Goal: Task Accomplishment & Management: Use online tool/utility

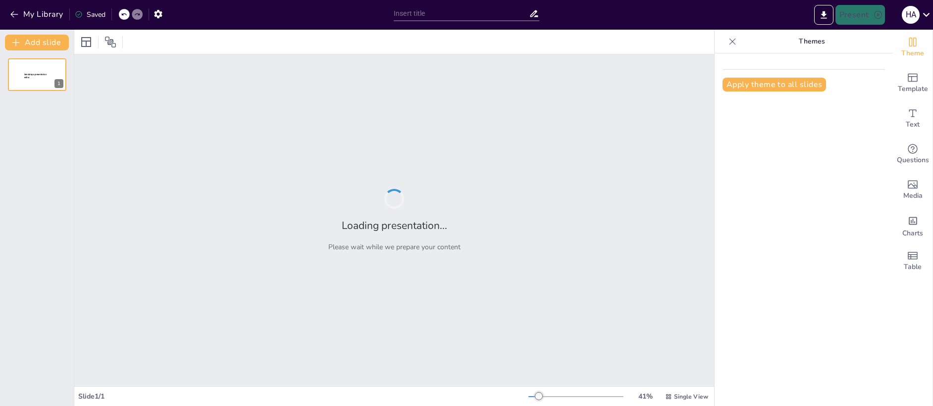
type input "New Sendsteps"
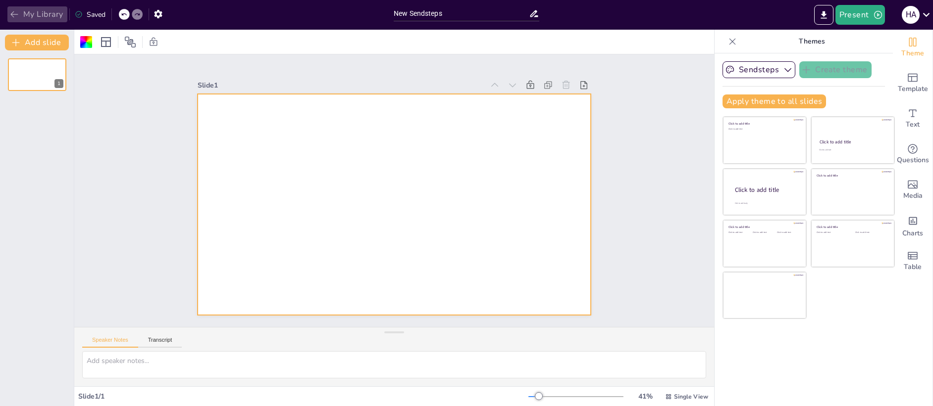
click at [14, 17] on icon "button" at bounding box center [13, 14] width 7 height 6
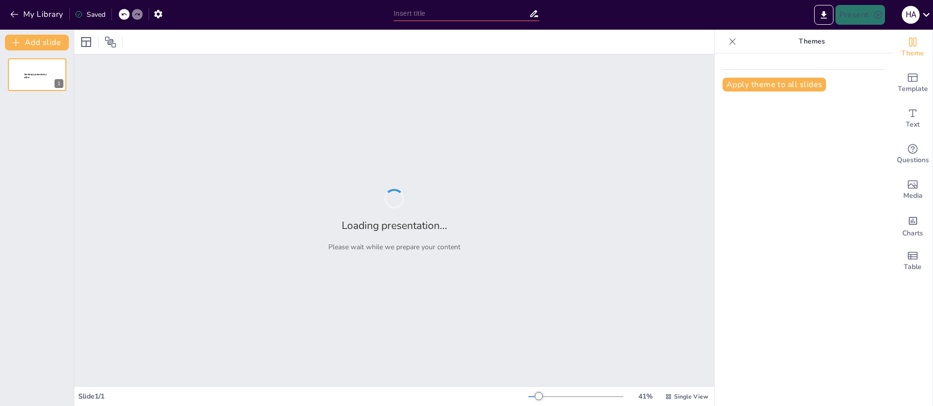
type input "Ανακαλύπτοντας την Ελληνική Ανάπτυξη στον 7ο και 6ο Αιώνα π.Χ."
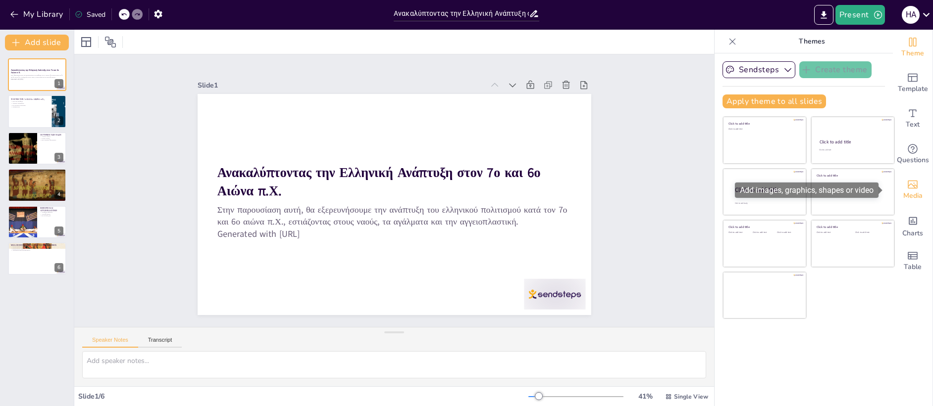
click at [906, 182] on icon "Add images, graphics, shapes or video" at bounding box center [912, 185] width 12 height 12
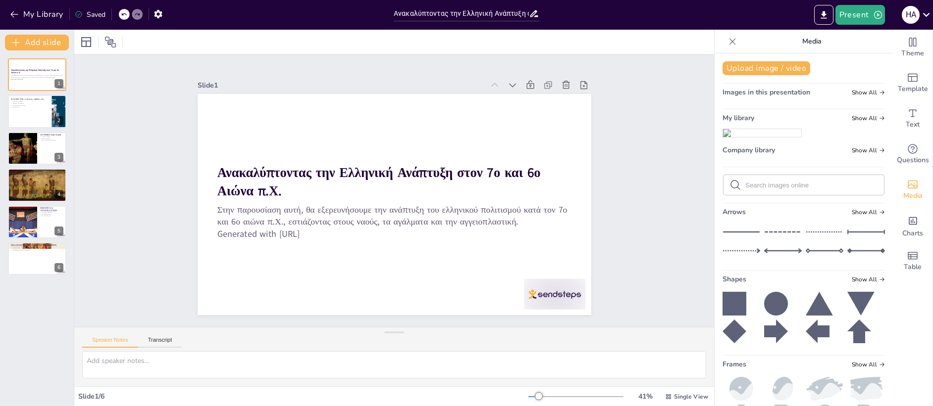
click at [752, 189] on input "text" at bounding box center [811, 185] width 133 height 7
type input "P"
type input "ΑΚΡΟΠΟΛΗ"
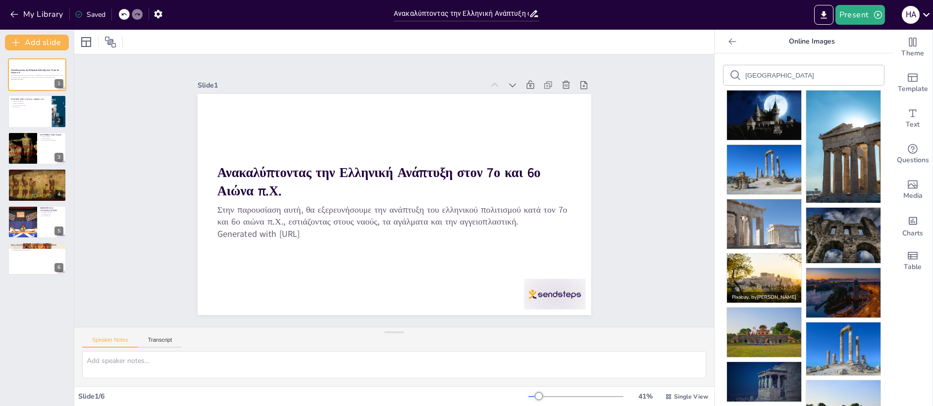
scroll to position [50, 0]
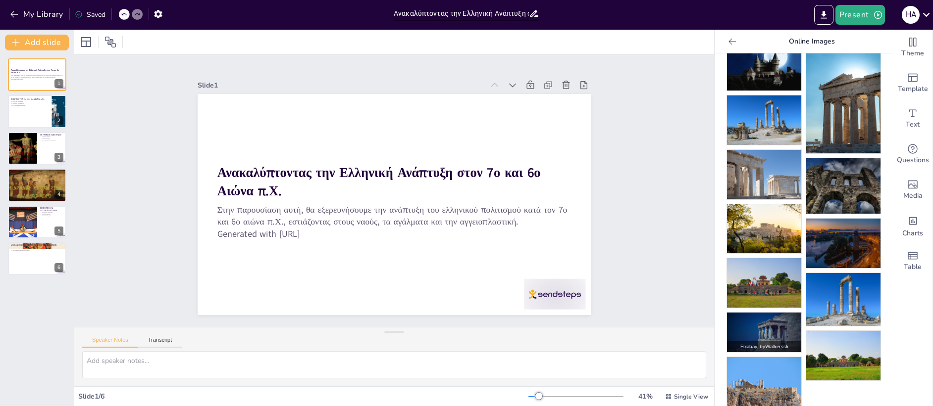
click at [764, 319] on img at bounding box center [764, 333] width 74 height 40
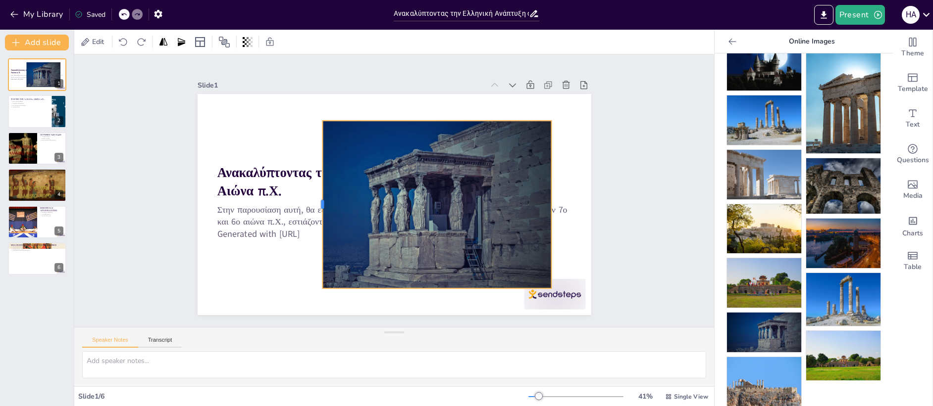
drag, startPoint x: 227, startPoint y: 199, endPoint x: 314, endPoint y: 196, distance: 86.7
click at [314, 196] on div at bounding box center [317, 189] width 43 height 166
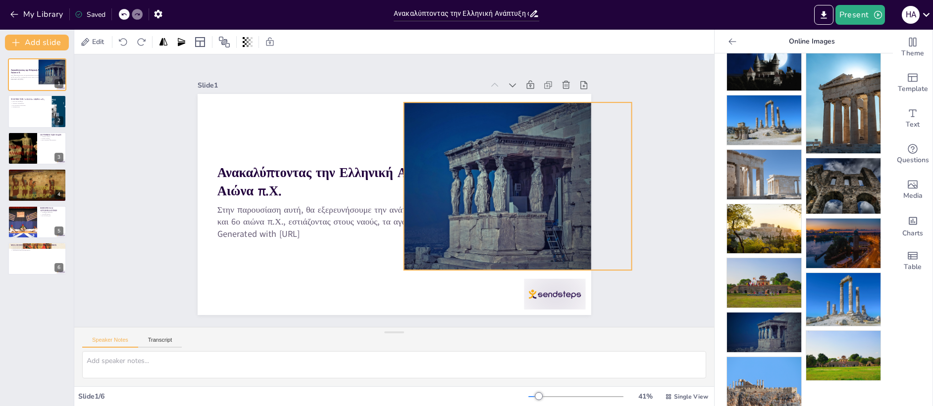
drag, startPoint x: 394, startPoint y: 186, endPoint x: 474, endPoint y: 168, distance: 82.3
click at [474, 168] on div at bounding box center [471, 211] width 351 height 257
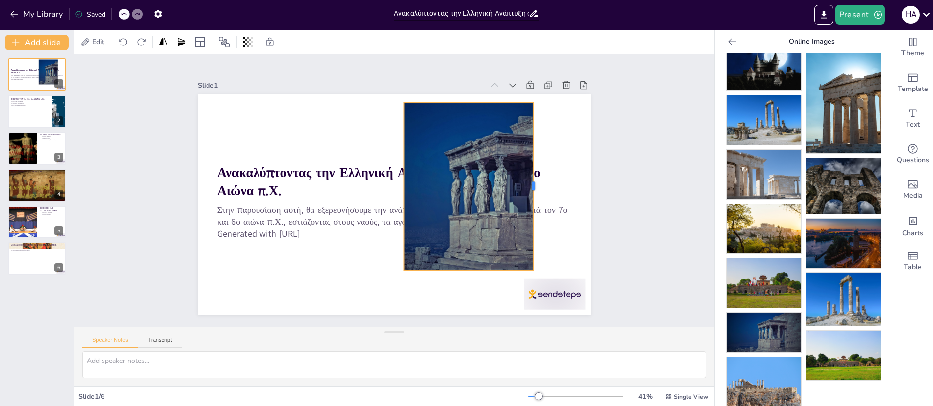
drag, startPoint x: 626, startPoint y: 185, endPoint x: 527, endPoint y: 187, distance: 99.0
click at [527, 187] on div at bounding box center [531, 231] width 59 height 162
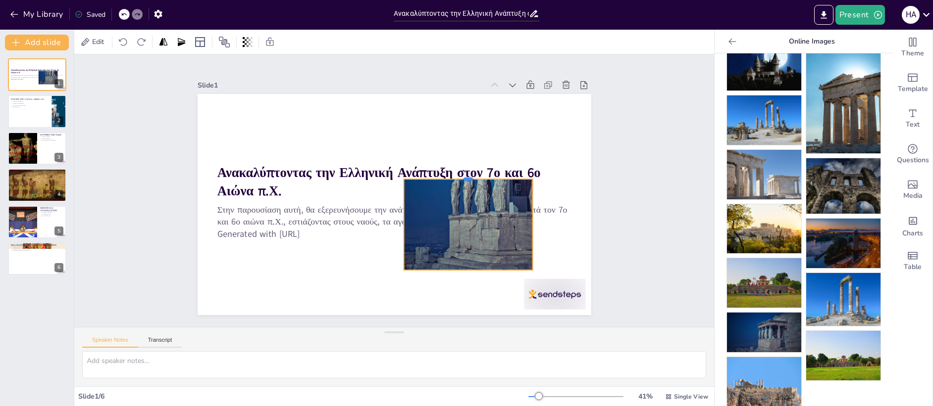
drag, startPoint x: 460, startPoint y: 97, endPoint x: 462, endPoint y: 174, distance: 76.7
click at [462, 175] on div at bounding box center [468, 199] width 125 height 48
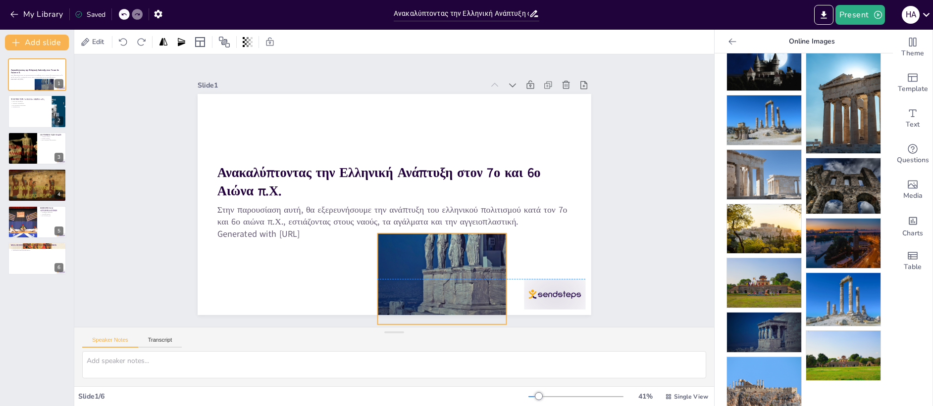
drag, startPoint x: 457, startPoint y: 202, endPoint x: 431, endPoint y: 255, distance: 58.7
click at [431, 255] on div at bounding box center [429, 255] width 351 height 256
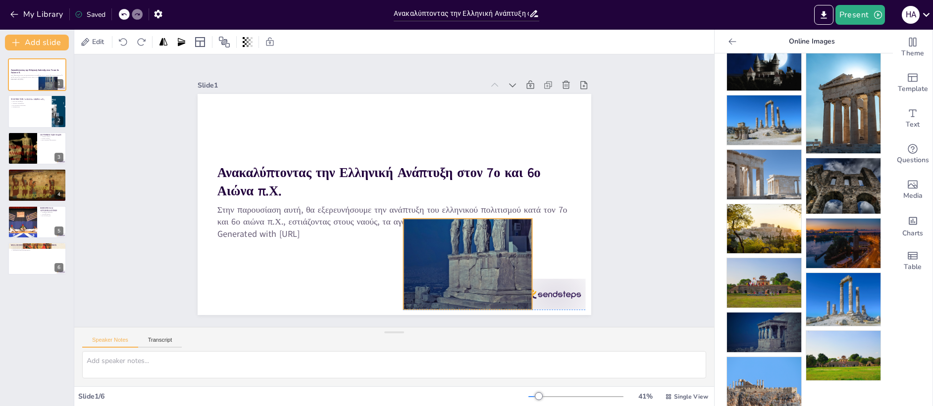
drag, startPoint x: 381, startPoint y: 304, endPoint x: 407, endPoint y: 287, distance: 31.0
click at [407, 287] on div at bounding box center [465, 242] width 343 height 230
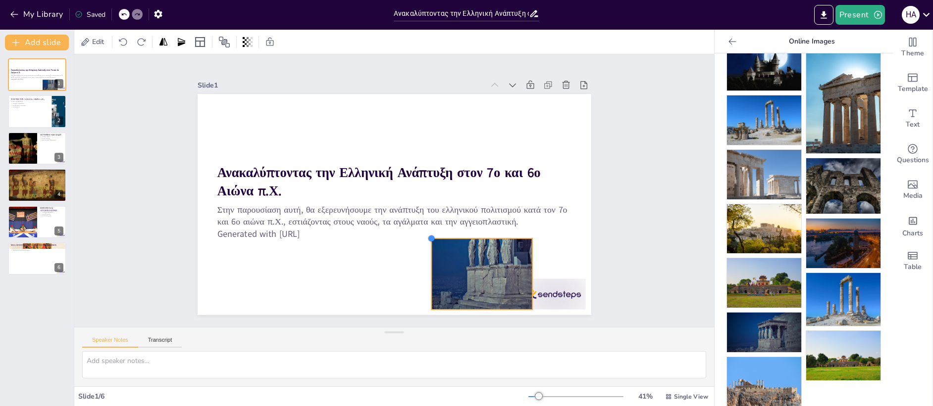
drag, startPoint x: 396, startPoint y: 216, endPoint x: 447, endPoint y: 236, distance: 55.2
click at [447, 236] on div "Ανακαλύπτοντας την Ελληνική Ανάπτυξη στον 7ο και 6ο Αιώνα π.Χ. Στην παρουσίαση …" at bounding box center [389, 204] width 443 height 332
drag, startPoint x: 475, startPoint y: 233, endPoint x: 478, endPoint y: 210, distance: 23.0
click at [478, 215] on div at bounding box center [475, 229] width 100 height 29
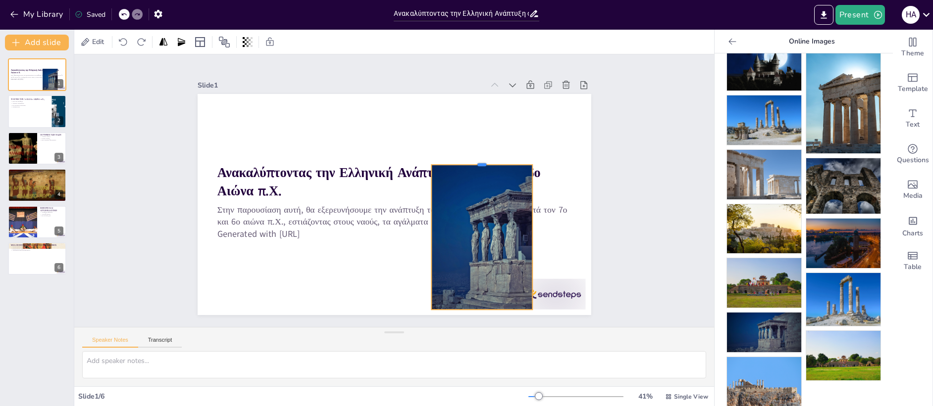
drag, startPoint x: 471, startPoint y: 211, endPoint x: 469, endPoint y: 160, distance: 51.0
click at [469, 170] on div at bounding box center [486, 189] width 99 height 39
click at [246, 44] on icon at bounding box center [246, 42] width 2 height 6
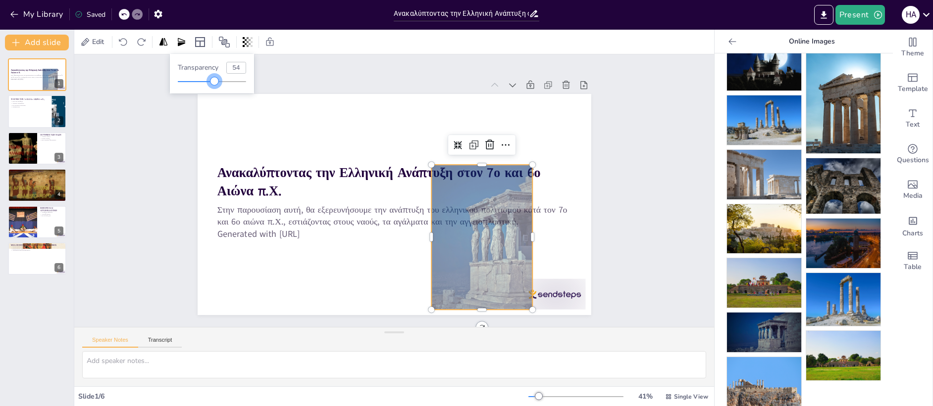
drag, startPoint x: 248, startPoint y: 78, endPoint x: 215, endPoint y: 79, distance: 32.7
click at [215, 79] on div at bounding box center [214, 81] width 8 height 8
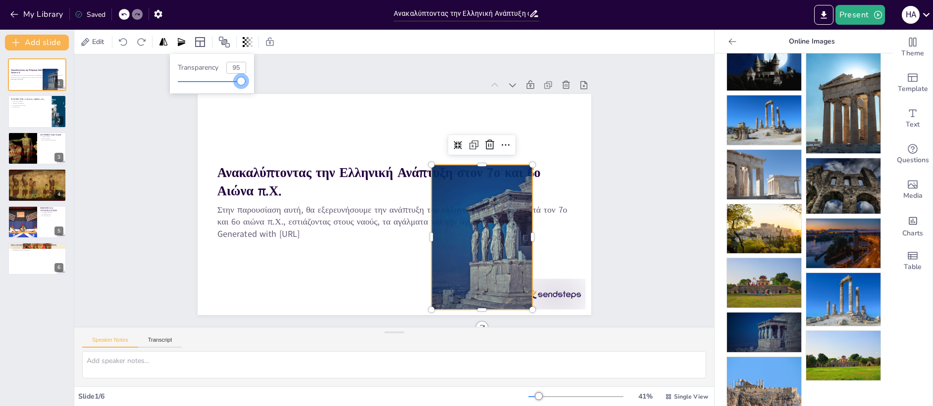
type input "96"
drag, startPoint x: 211, startPoint y: 80, endPoint x: 244, endPoint y: 81, distance: 33.2
click at [244, 81] on div at bounding box center [243, 81] width 8 height 8
click at [202, 44] on icon at bounding box center [200, 42] width 12 height 12
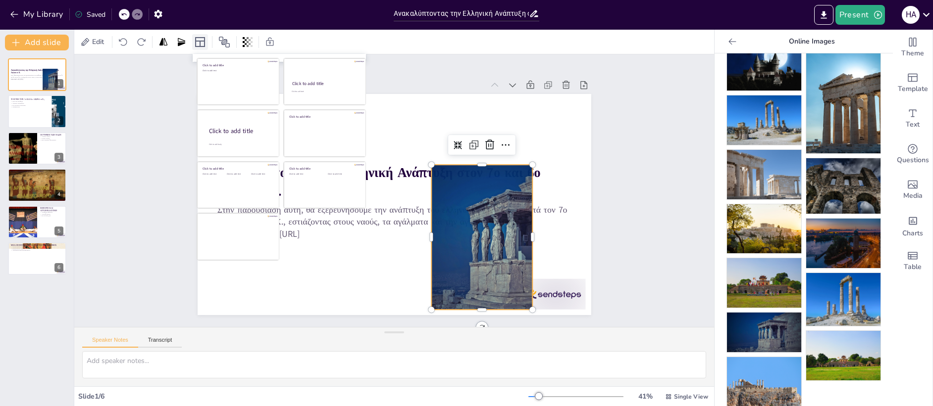
click at [202, 44] on icon at bounding box center [200, 42] width 12 height 12
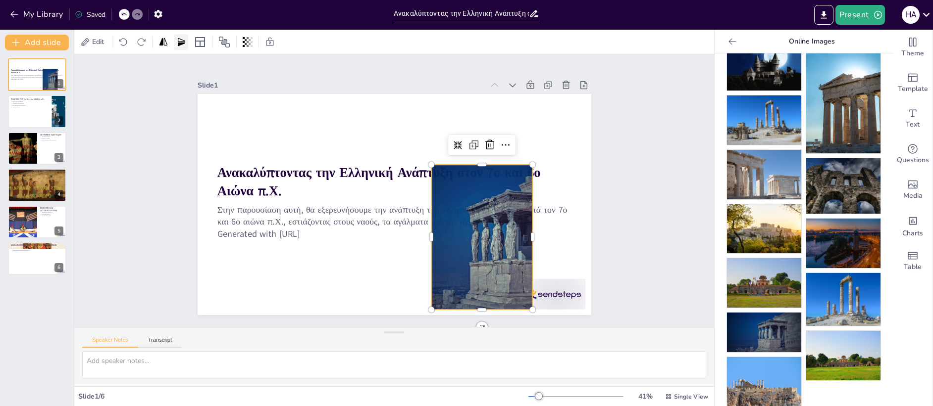
click at [183, 44] on icon at bounding box center [181, 42] width 7 height 8
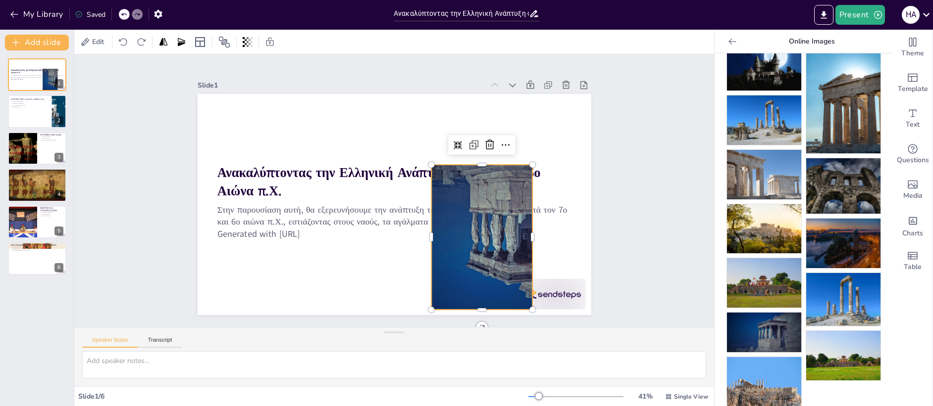
click at [134, 16] on div at bounding box center [137, 14] width 11 height 11
click at [162, 15] on icon "button" at bounding box center [158, 14] width 8 height 8
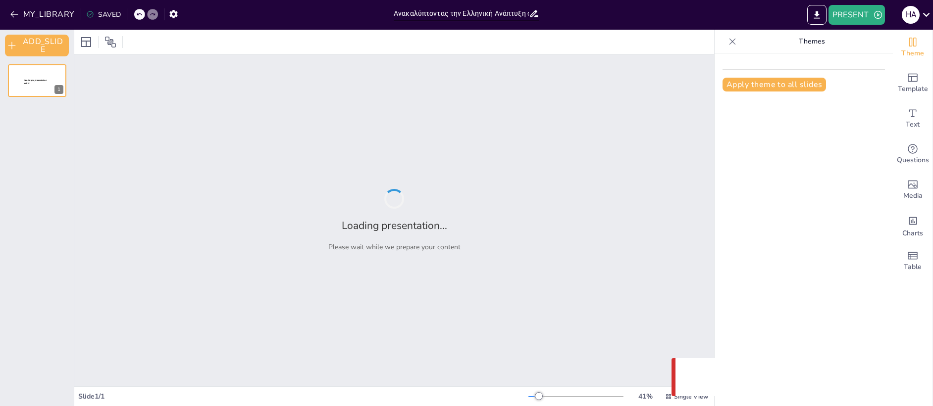
type input "Ανακαλύπτοντας την Ελληνική Ανάπτυξη στον 7ο και 6ο Αιώνα π.Χ."
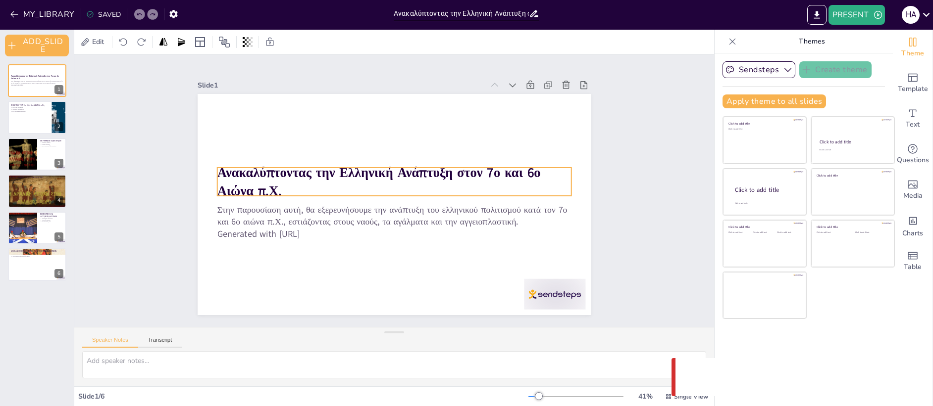
click at [311, 169] on strong "Ανακαλύπτοντας την Ελληνική Ανάπτυξη στον 7ο και 6ο Αιώνα π.Χ." at bounding box center [395, 214] width 219 height 272
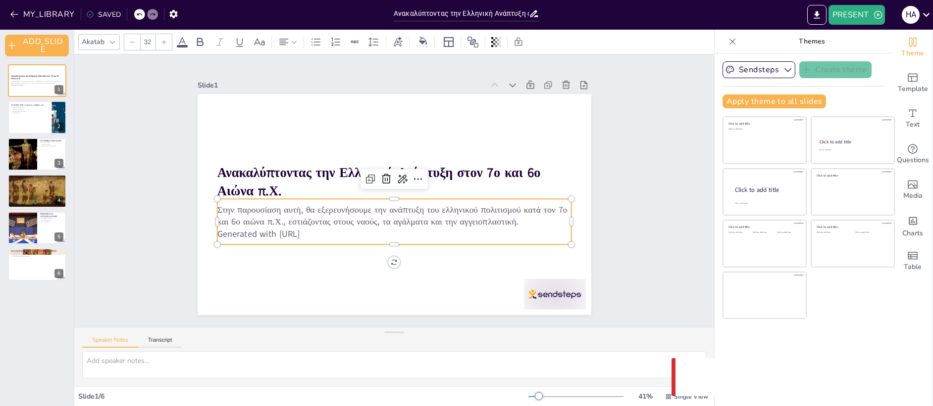
click at [274, 212] on p "Στην παρουσίαση αυτή, θα εξερευνήσουμε την ανάπτυξη του ελληνικού πολιτισμού κα…" at bounding box center [381, 212] width 319 height 198
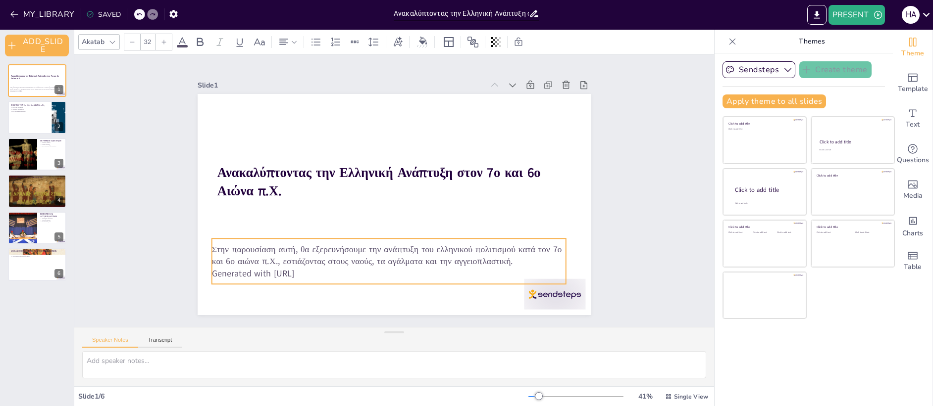
drag, startPoint x: 261, startPoint y: 197, endPoint x: 256, endPoint y: 236, distance: 40.0
click at [256, 236] on div "Στην παρουσίαση αυτή, θα εξερευνήσουμε την ανάπτυξη του ελληνικού πολιτισμού κα…" at bounding box center [337, 234] width 271 height 294
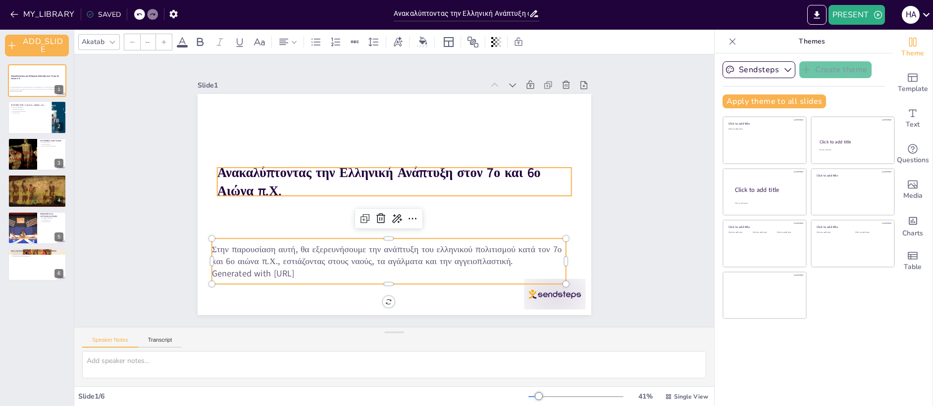
type input "48"
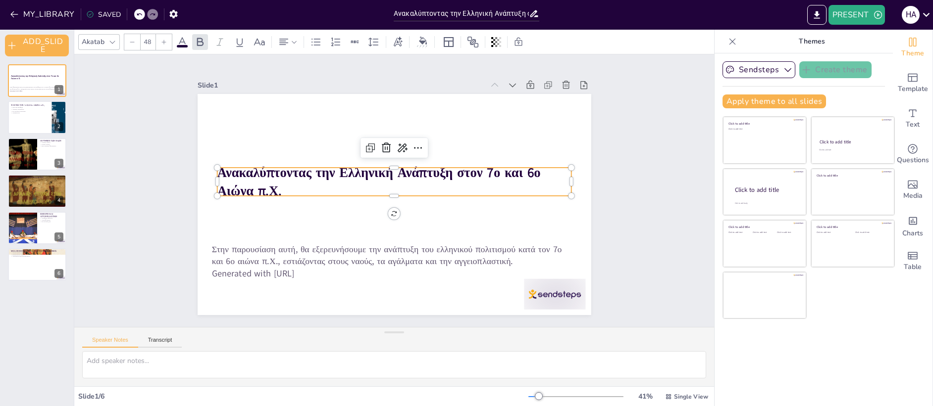
click at [252, 168] on strong "Ανακαλύπτοντας την Ελληνική Ανάπτυξη στον 7ο και 6ο Αιώνα π.Χ." at bounding box center [384, 168] width 310 height 148
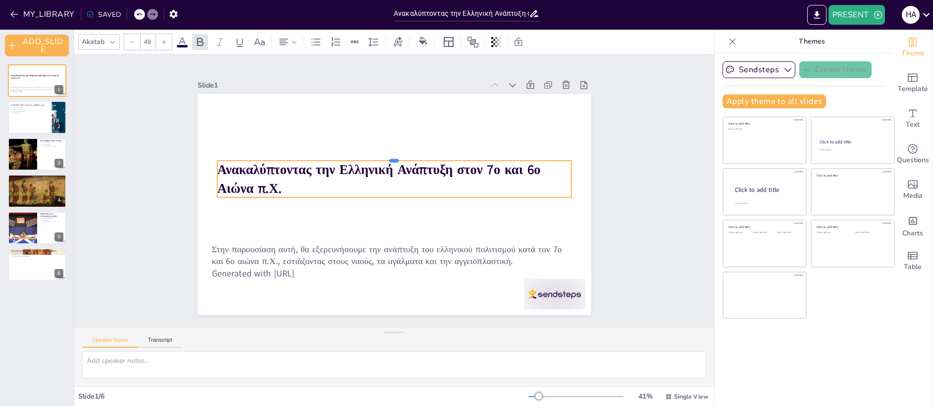
drag, startPoint x: 251, startPoint y: 164, endPoint x: 258, endPoint y: 157, distance: 10.2
click at [258, 157] on div at bounding box center [401, 157] width 348 height 81
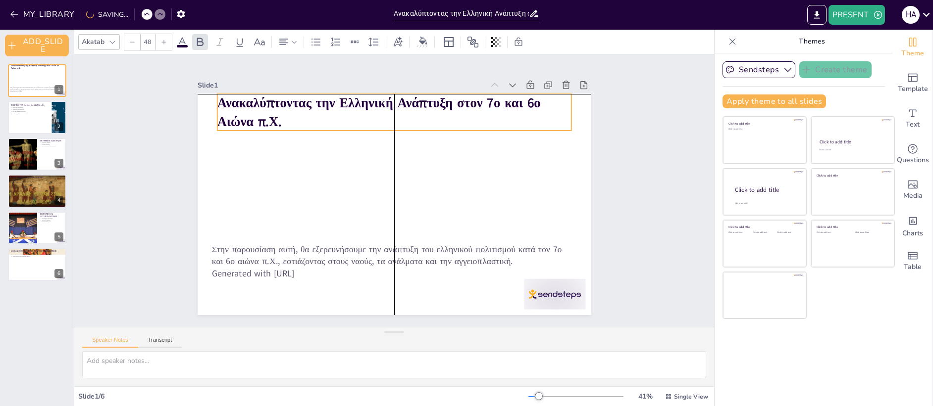
drag, startPoint x: 260, startPoint y: 157, endPoint x: 263, endPoint y: 95, distance: 62.9
click at [436, 95] on strong "Ανακαλύπτοντας την Ελληνική Ανάπτυξη στον 7ο και 6ο Αιώνα π.Χ." at bounding box center [471, 165] width 70 height 323
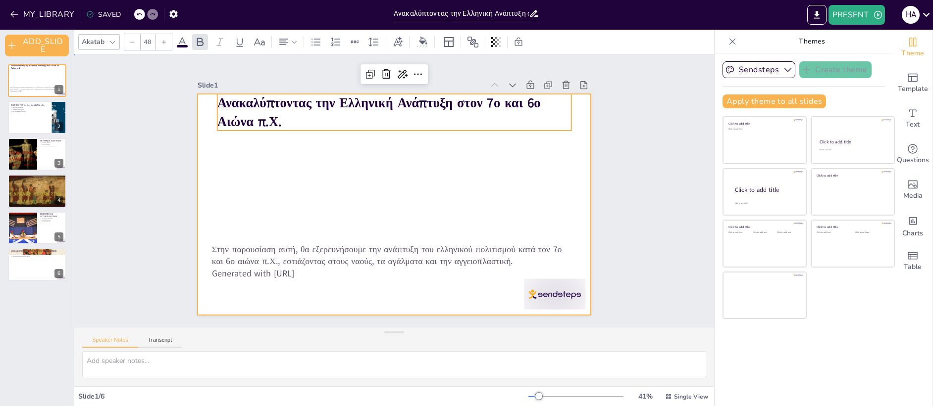
click at [311, 195] on div at bounding box center [384, 201] width 441 height 428
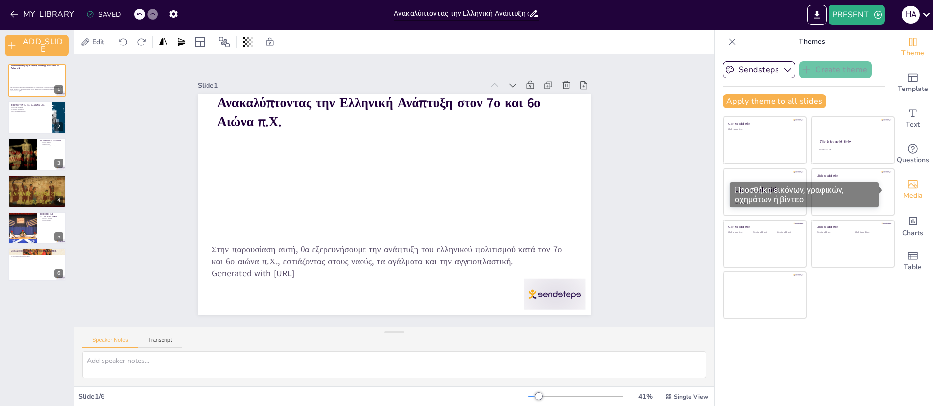
click at [911, 185] on div "Media" at bounding box center [913, 190] width 40 height 36
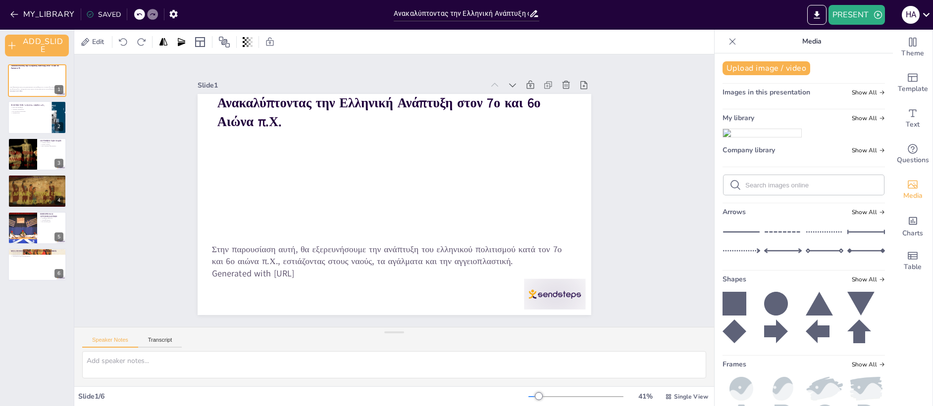
click at [774, 195] on div at bounding box center [803, 185] width 160 height 20
click at [764, 189] on input "text" at bounding box center [811, 185] width 133 height 7
type input "ΑΚΡΟΠΟΛΗ"
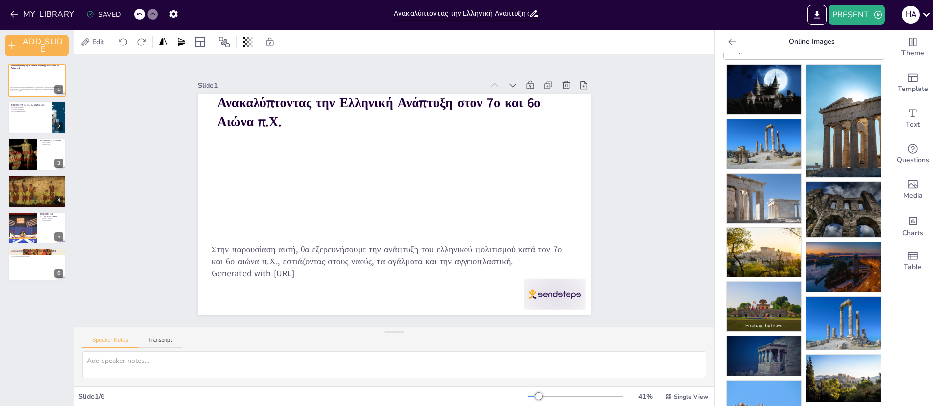
scroll to position [51, 0]
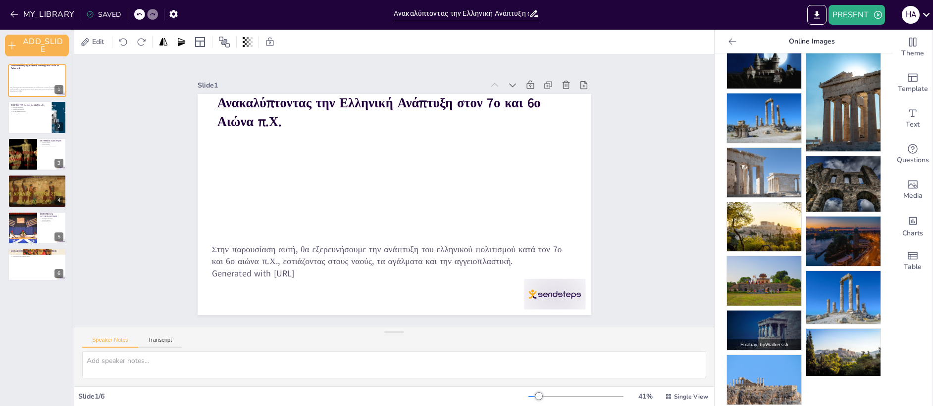
click at [780, 318] on img at bounding box center [764, 331] width 74 height 40
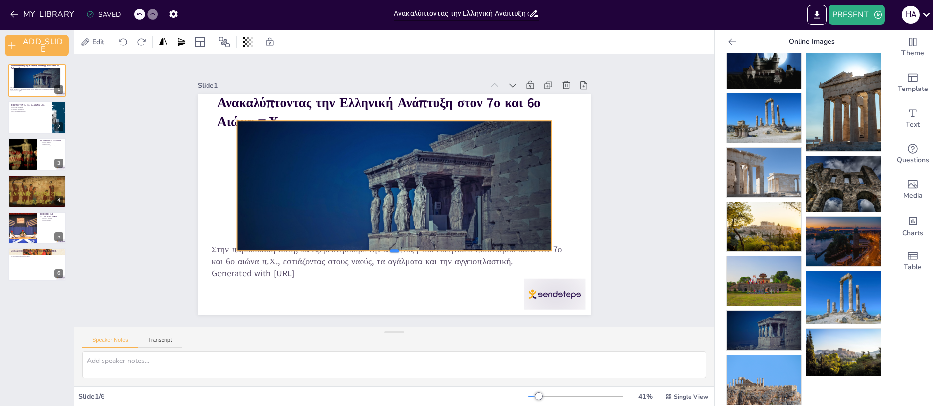
drag, startPoint x: 386, startPoint y: 287, endPoint x: 389, endPoint y: 249, distance: 37.7
click at [389, 249] on div at bounding box center [373, 251] width 301 height 105
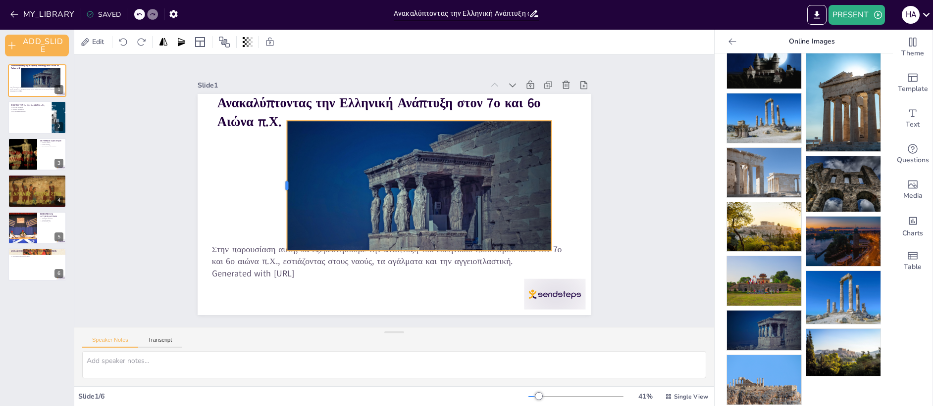
drag, startPoint x: 229, startPoint y: 182, endPoint x: 279, endPoint y: 178, distance: 50.2
click at [301, 281] on div at bounding box center [365, 298] width 129 height 35
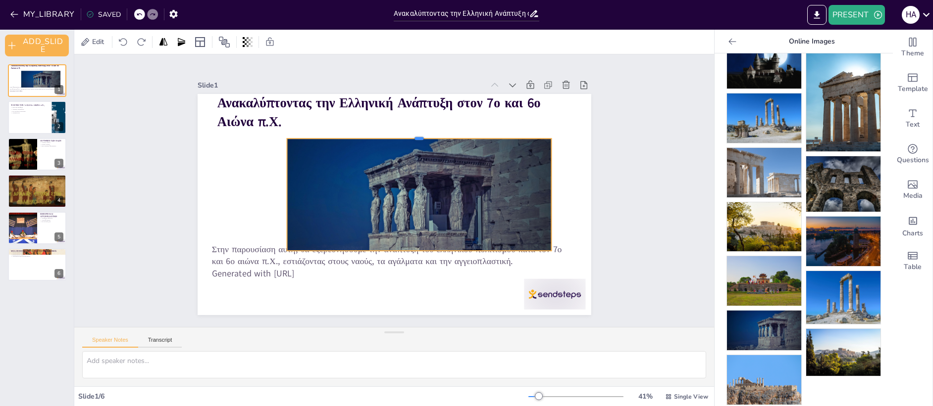
drag, startPoint x: 410, startPoint y: 117, endPoint x: 409, endPoint y: 135, distance: 18.4
click at [409, 195] on div at bounding box center [394, 252] width 245 height 115
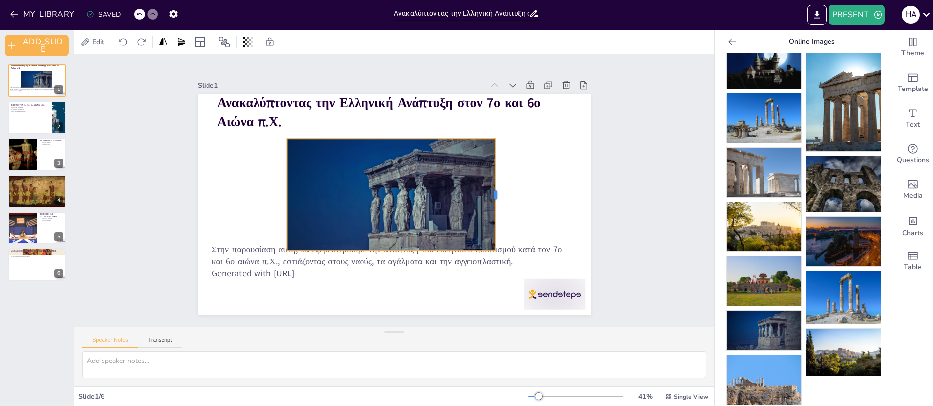
drag, startPoint x: 545, startPoint y: 192, endPoint x: 488, endPoint y: 181, distance: 58.0
click at [485, 113] on div at bounding box center [430, 92] width 109 height 42
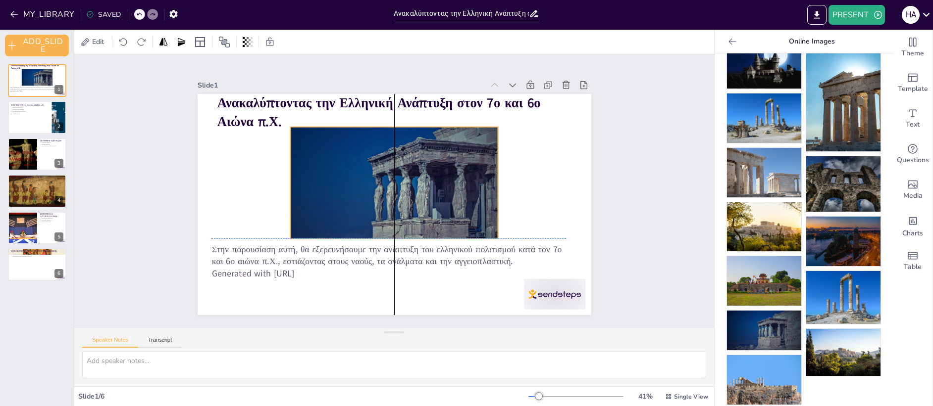
drag, startPoint x: 420, startPoint y: 185, endPoint x: 421, endPoint y: 172, distance: 12.9
click at [421, 172] on div at bounding box center [390, 190] width 343 height 230
click at [646, 199] on div "Slide 1 Ανακαλύπτοντας την Ελληνική Ανάπτυξη στον 7ο και 6ο Αιώνα π.Χ. Στην παρ…" at bounding box center [394, 191] width 690 height 556
click at [151, 14] on icon at bounding box center [152, 14] width 6 height 6
click at [103, 40] on span "Edit" at bounding box center [98, 41] width 16 height 9
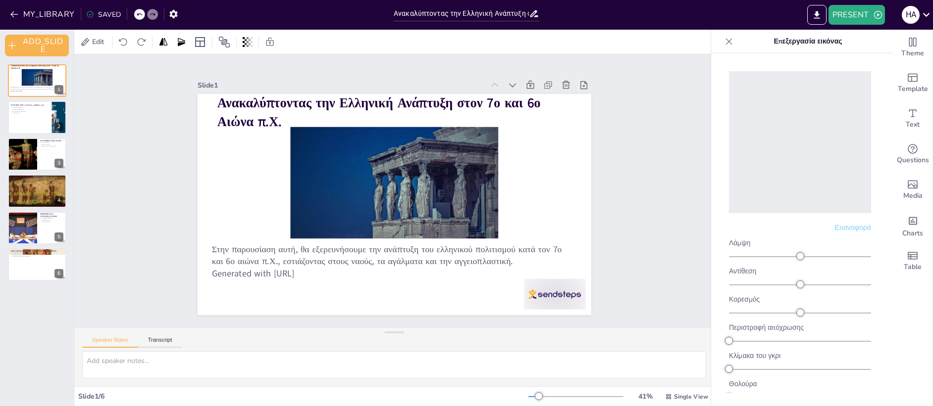
click at [148, 14] on div at bounding box center [152, 14] width 11 height 11
click at [149, 16] on icon at bounding box center [152, 14] width 6 height 6
click at [150, 14] on icon at bounding box center [152, 14] width 5 height 2
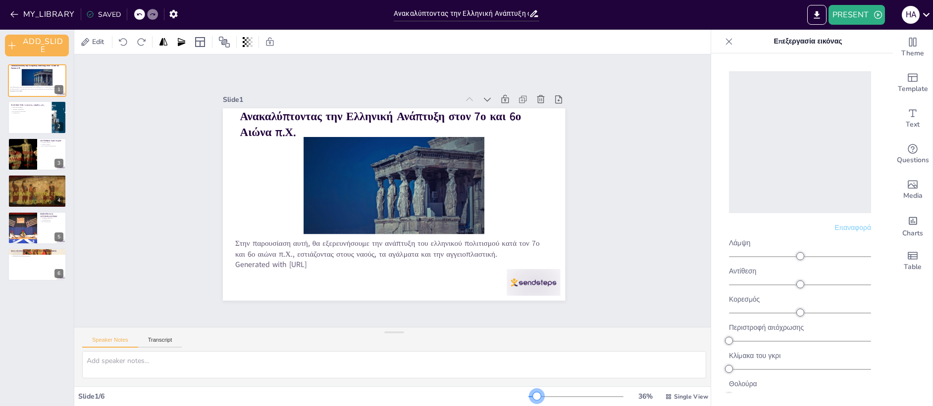
click at [533, 393] on div at bounding box center [537, 397] width 8 height 8
click at [153, 15] on icon at bounding box center [152, 14] width 5 height 2
click at [248, 41] on icon at bounding box center [248, 42] width 10 height 10
type input "49"
drag, startPoint x: 245, startPoint y: 80, endPoint x: 217, endPoint y: 79, distance: 27.2
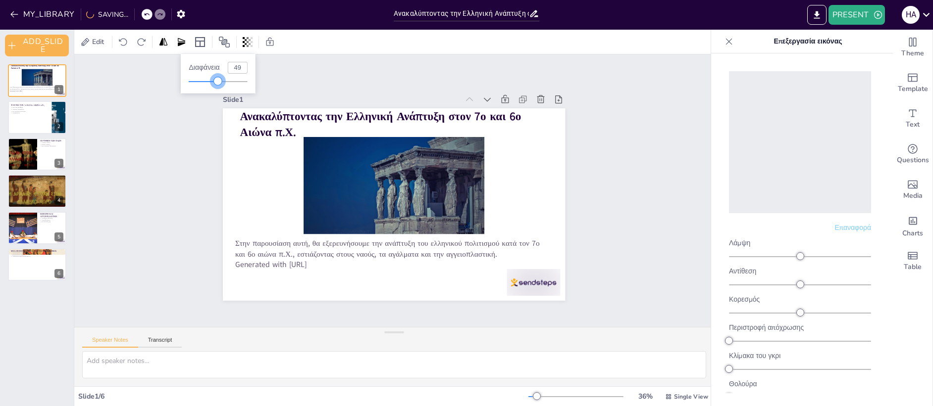
click at [217, 79] on div at bounding box center [217, 81] width 8 height 8
click at [225, 118] on div "Slide 1 Ανακαλύπτοντας την Ελληνική Ανάπτυξη στον 7ο και 6ο Αιώνα π.Χ. Στην παρ…" at bounding box center [394, 190] width 338 height 664
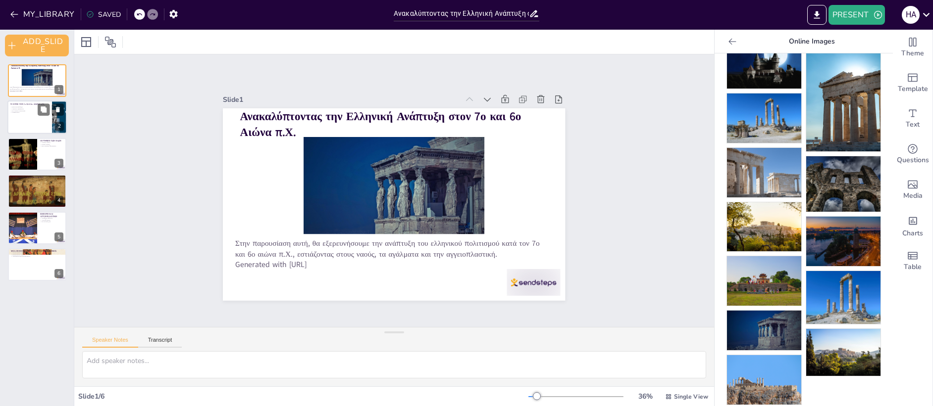
click at [30, 119] on div at bounding box center [36, 118] width 59 height 34
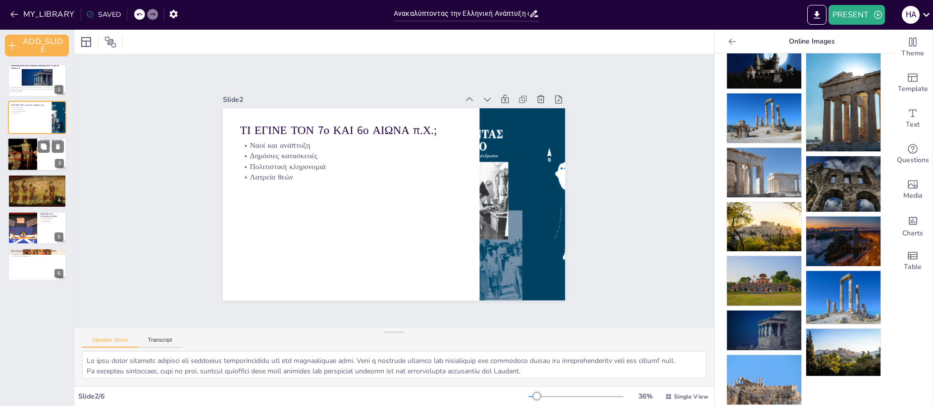
click at [28, 147] on div at bounding box center [22, 155] width 54 height 34
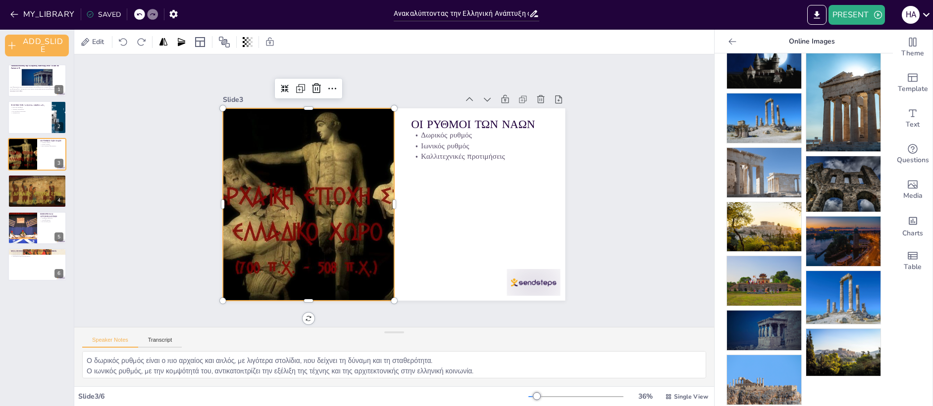
click at [288, 165] on div at bounding box center [313, 160] width 366 height 322
click at [39, 198] on div at bounding box center [37, 191] width 64 height 34
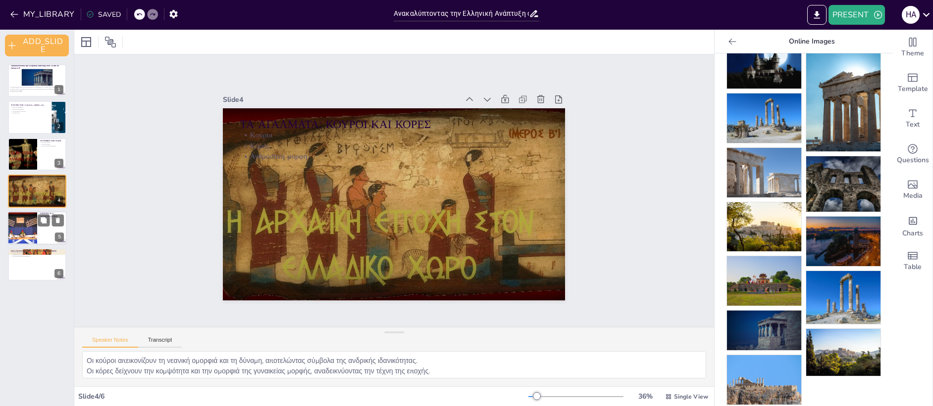
click at [33, 227] on div at bounding box center [22, 228] width 51 height 34
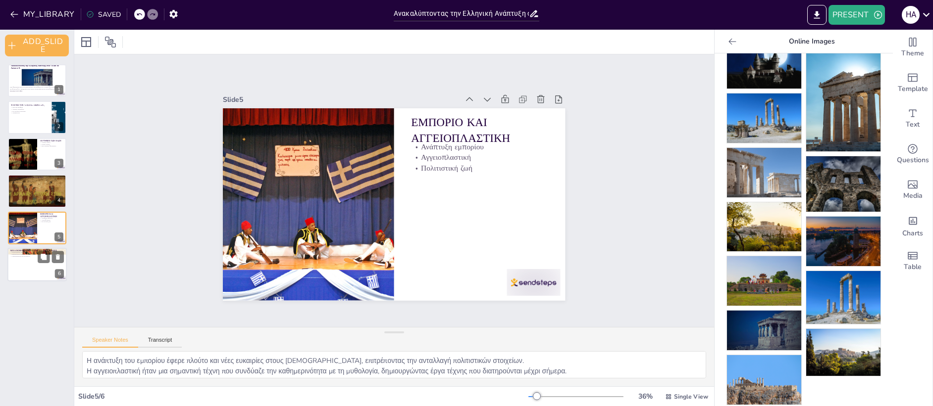
click at [21, 261] on div at bounding box center [36, 265] width 59 height 34
type textarea "Ο μελανόμορφος ρυθμός είναι χαρακτηριστικός της πρώιμης ελληνικής αγγειοπλαστικ…"
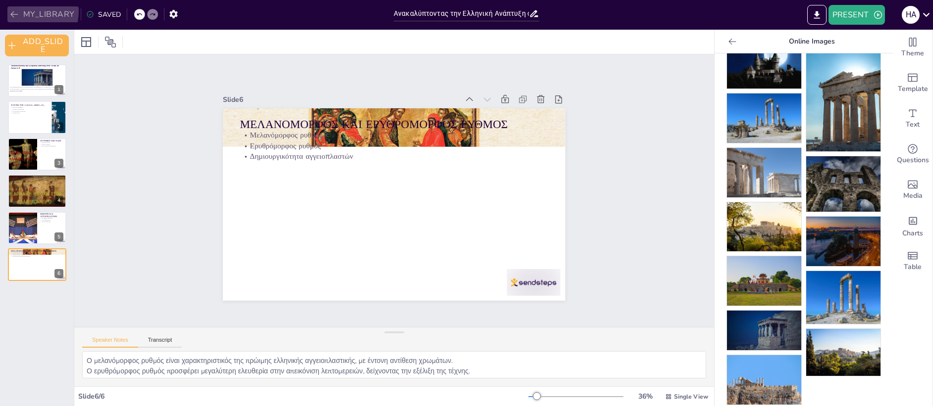
click at [15, 10] on icon "button" at bounding box center [14, 14] width 10 height 10
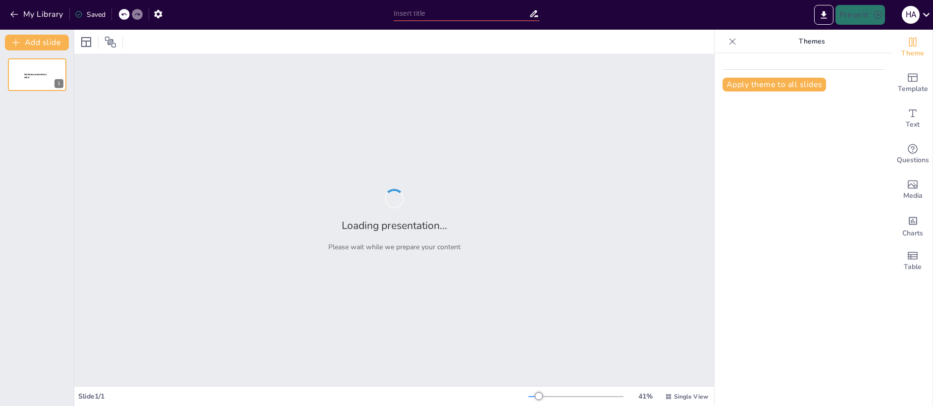
type input "Από την Αμερική στη Γαλλία: Η Εξέλιξη των Επαναστατικών Κινημάτων"
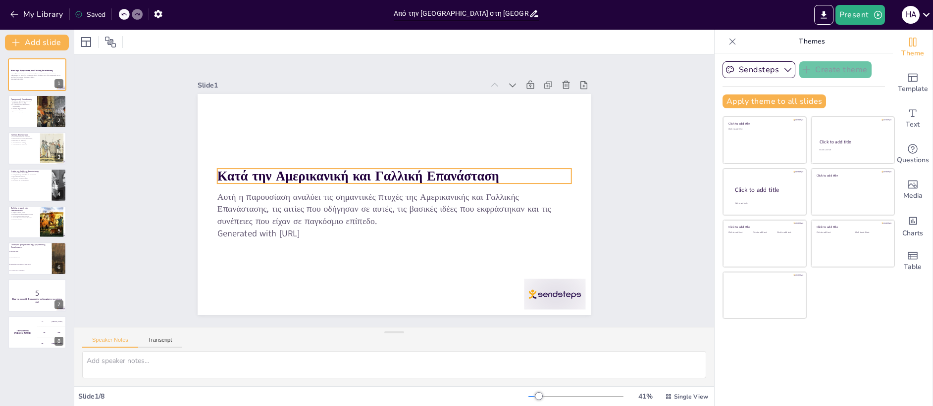
click at [324, 167] on strong "Κατά την Αμερικανική και Γαλλική Επανάσταση" at bounding box center [360, 172] width 282 height 47
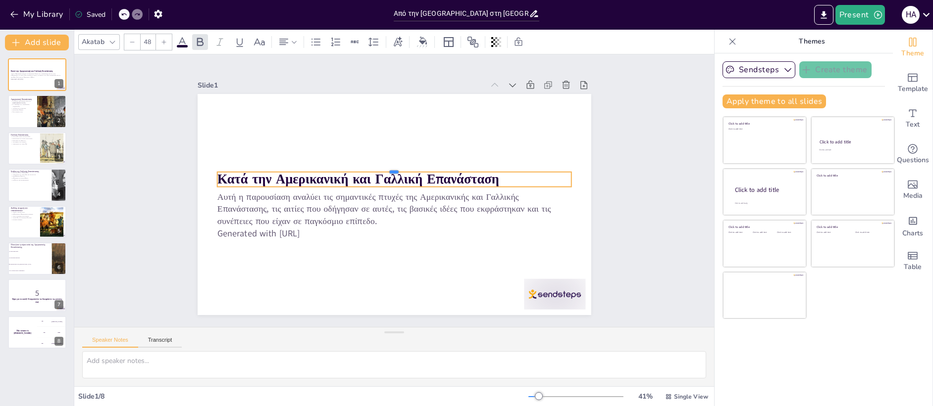
click at [245, 168] on div at bounding box center [399, 168] width 348 height 81
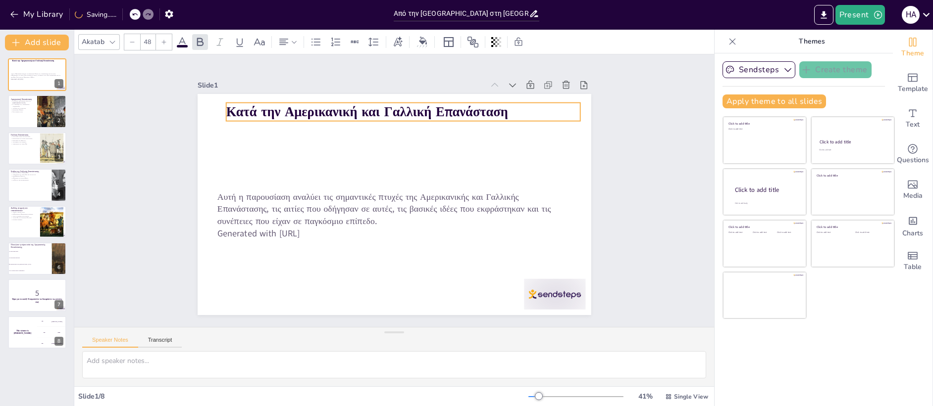
drag, startPoint x: 220, startPoint y: 169, endPoint x: 229, endPoint y: 99, distance: 69.9
click at [234, 99] on strong "Κατά την Αμερικανική και Γαλλική Επανάσταση" at bounding box center [375, 109] width 282 height 47
click at [273, 104] on strong "Κατά την Αμερικανική και Γαλλική Επανάσταση" at bounding box center [367, 112] width 282 height 18
click at [273, 108] on strong "Κατά την Αμερικανική και Γαλλική Επανάσταση" at bounding box center [375, 109] width 282 height 47
click at [265, 105] on strong "Κατά την Αμερικανική και Γαλλική Επανάσταση" at bounding box center [367, 112] width 282 height 18
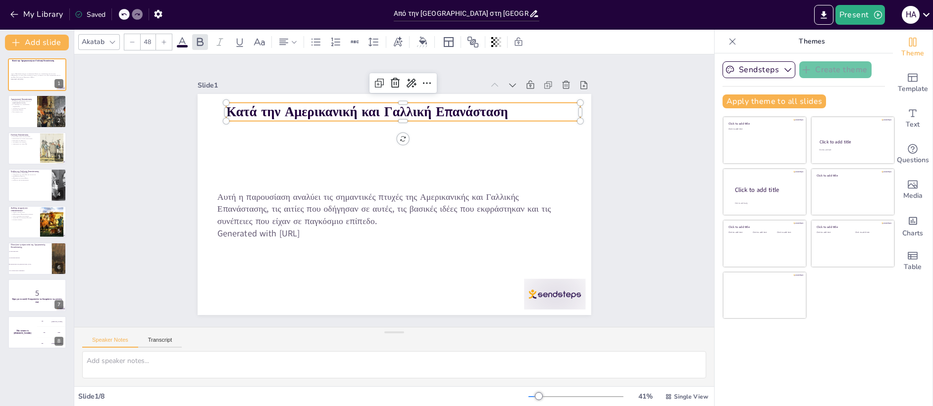
click at [280, 110] on strong "Κατά την Αμερικανική και Γαλλική Επανάσταση" at bounding box center [375, 109] width 282 height 47
click at [431, 81] on icon at bounding box center [437, 87] width 13 height 13
click at [444, 63] on div "Slide 1 Κατά την Αμερικανική και Γαλλική Επανάσταση Αυτή η παρουσίαση αναλύει τ…" at bounding box center [394, 191] width 417 height 289
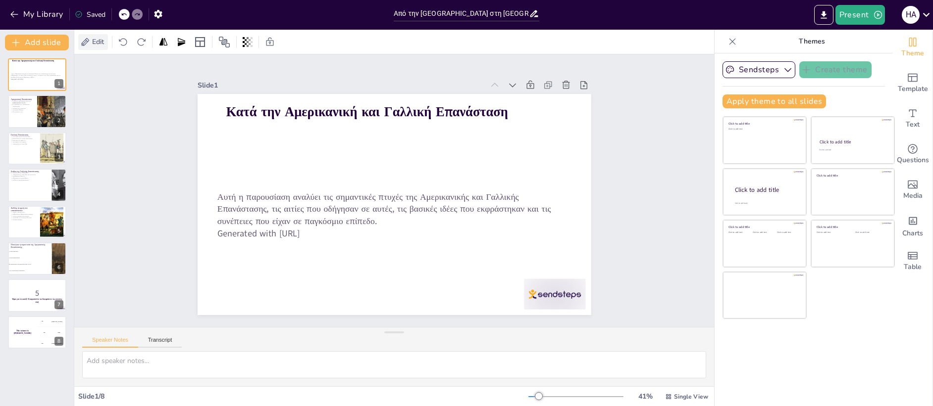
click at [99, 38] on span "Edit" at bounding box center [98, 41] width 16 height 9
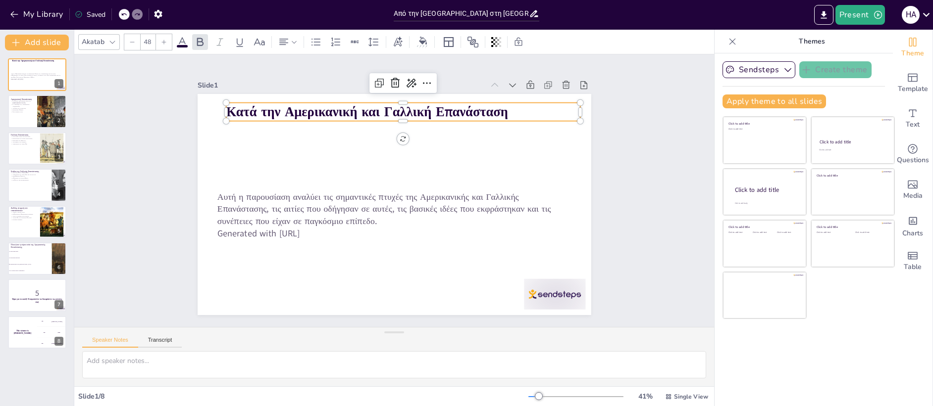
click at [249, 109] on strong "Κατά την Αμερικανική και Γαλλική Επανάσταση" at bounding box center [383, 108] width 279 height 76
click at [242, 104] on strong "Κατά την Αμερικανική και Γαλλική Επανάσταση" at bounding box center [375, 109] width 282 height 47
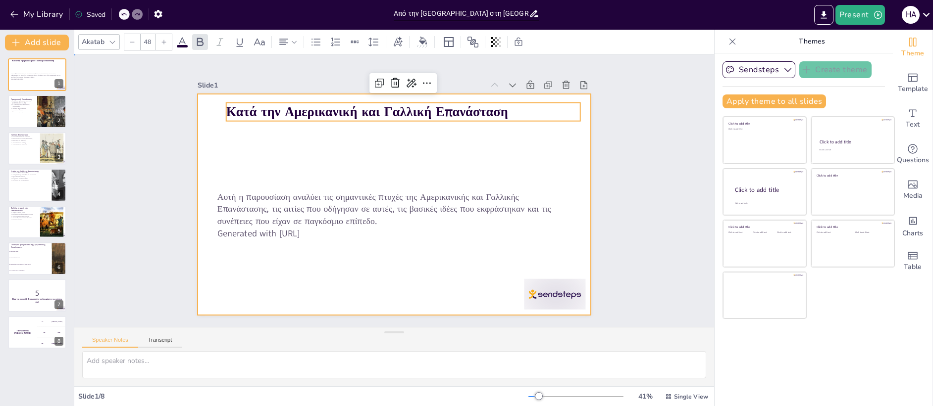
click at [430, 157] on div at bounding box center [393, 204] width 414 height 261
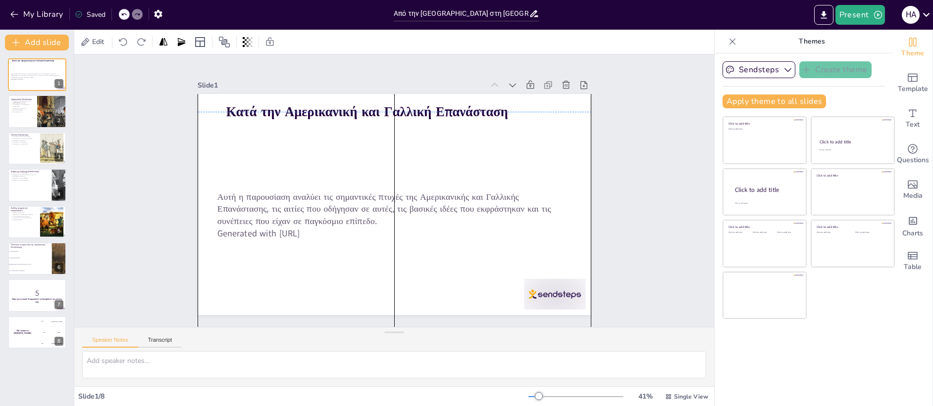
drag, startPoint x: 330, startPoint y: 183, endPoint x: 331, endPoint y: 202, distance: 19.8
click at [331, 115] on div "Κατά την Αμερικανική και Γαλλική Επανάσταση Αυτή η παρουσίαση αναλύει τις σημαν…" at bounding box center [403, 94] width 391 height 41
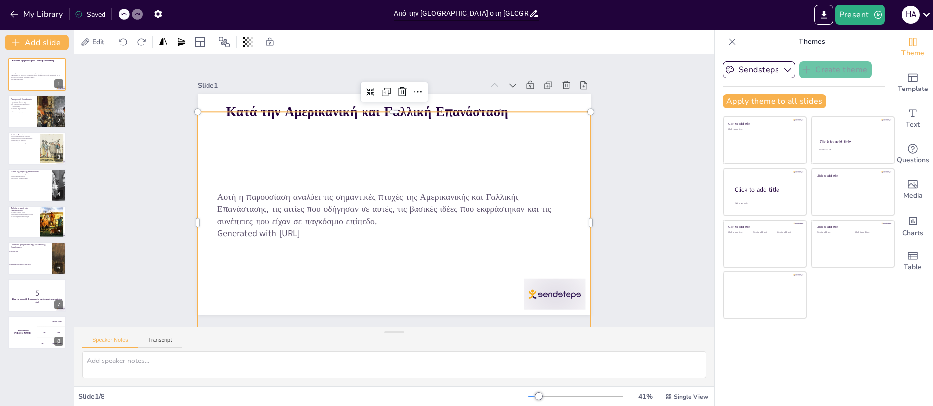
click at [292, 183] on div at bounding box center [392, 204] width 414 height 261
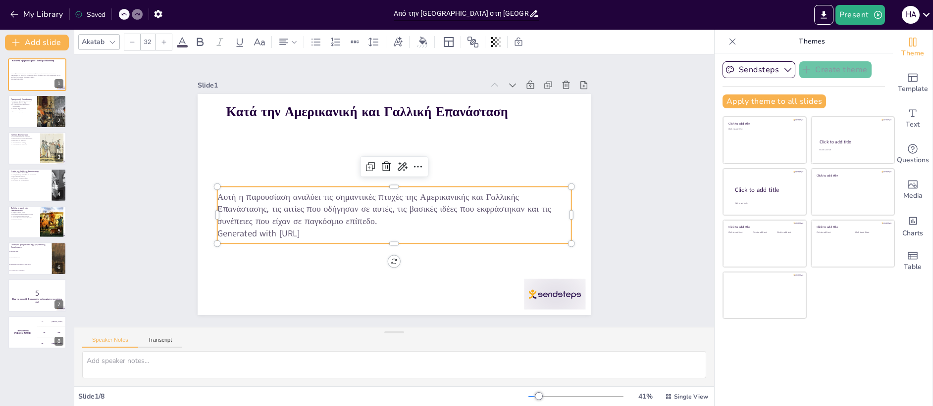
click at [290, 192] on p "Αυτή η παρουσίαση αναλύει τις σημαντικές πτυχές της Αμερικανικής και Γαλλικής Ε…" at bounding box center [392, 208] width 356 height 73
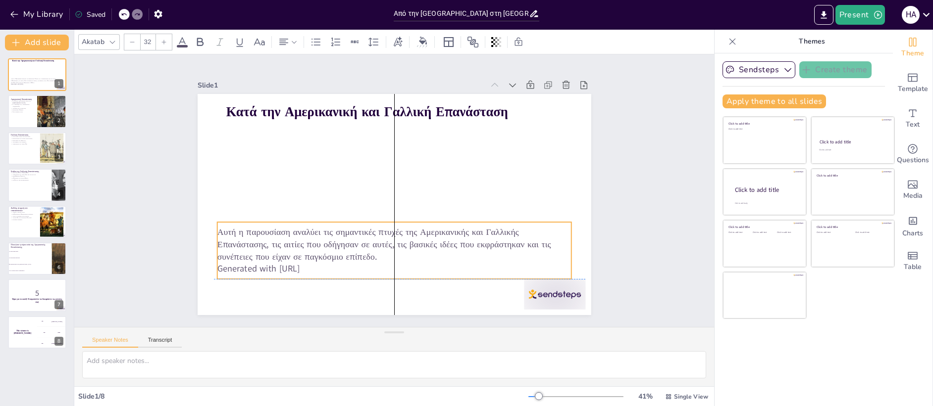
drag, startPoint x: 291, startPoint y: 183, endPoint x: 288, endPoint y: 215, distance: 31.8
click at [288, 182] on div "Κατά την Αμερικανική και Γαλλική Επανάσταση Αυτή η παρουσίαση αναλύει τις σημαν…" at bounding box center [433, 102] width 359 height 160
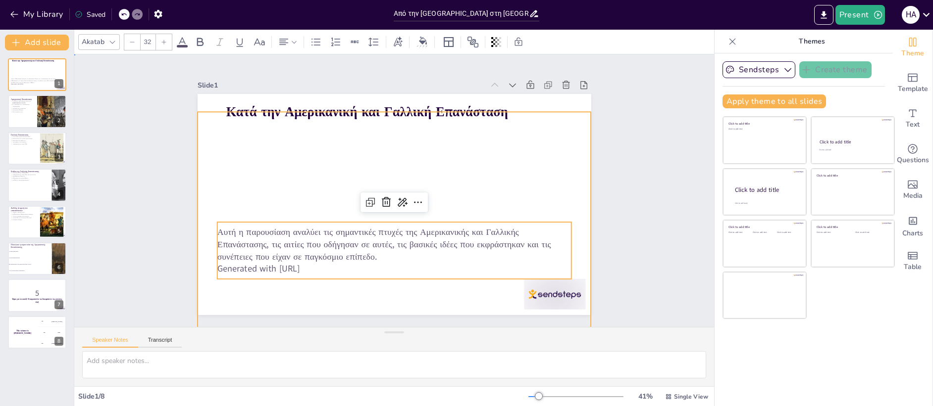
click at [354, 161] on div at bounding box center [393, 204] width 414 height 261
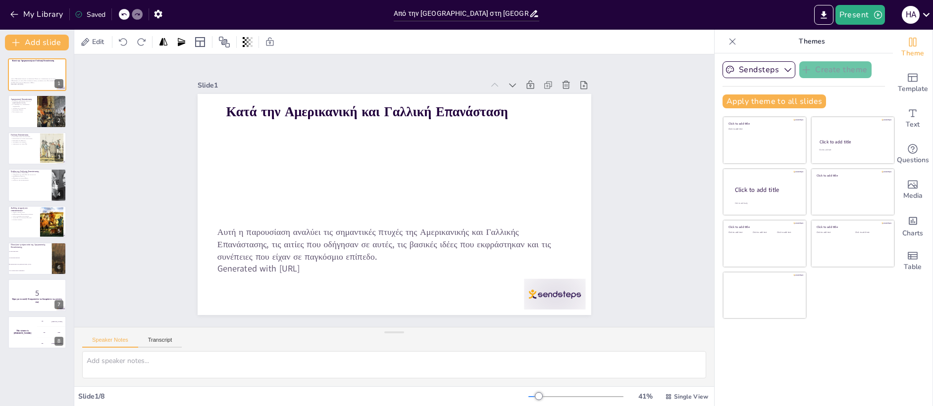
click at [596, 144] on div "Slide 1 Κατά την Αμερικανική και Γαλλική Επανάσταση Αυτή η παρουσίαση αναλύει τ…" at bounding box center [394, 191] width 511 height 410
checkbox input "true"
click at [589, 100] on icon at bounding box center [594, 105] width 11 height 11
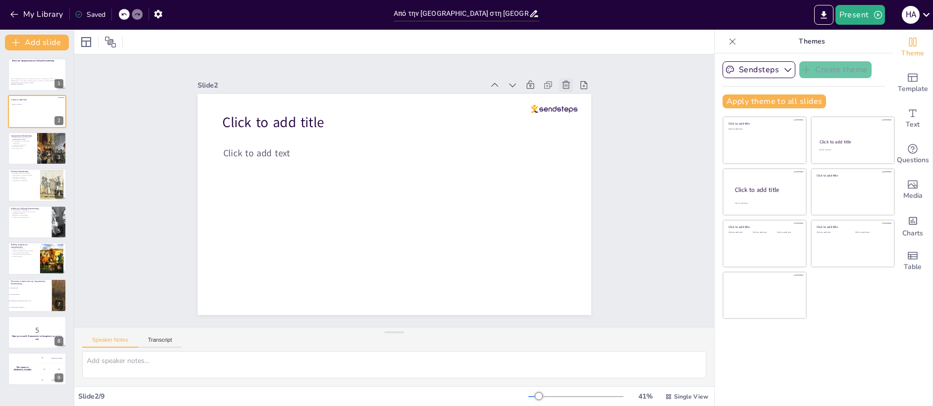
click at [561, 83] on icon at bounding box center [566, 85] width 10 height 10
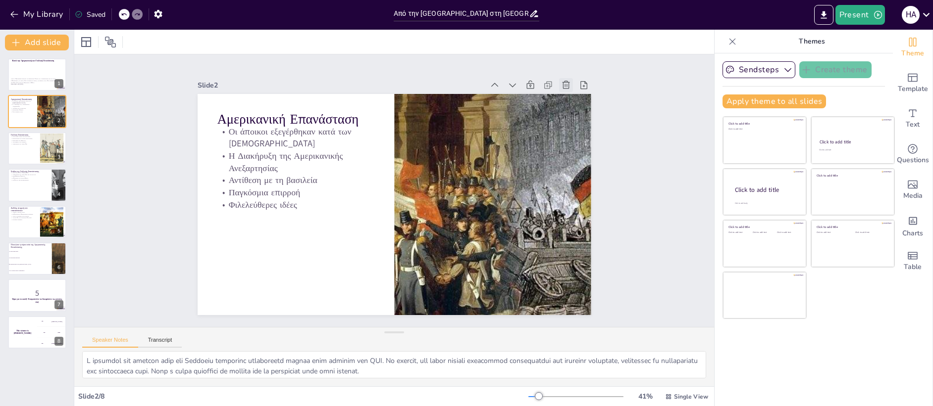
type textarea "Η εξέγερση των αποίκων κατά των Βρετανών αποτέλεσε καθοριστική στιγμή στην ιστο…"
checkbox input "true"
click at [47, 149] on div at bounding box center [52, 148] width 44 height 30
type textarea "Η Γαλλική Επανάσταση ξέσπασε σε μια περίοδο που η οικονομική κρίση και η κοινων…"
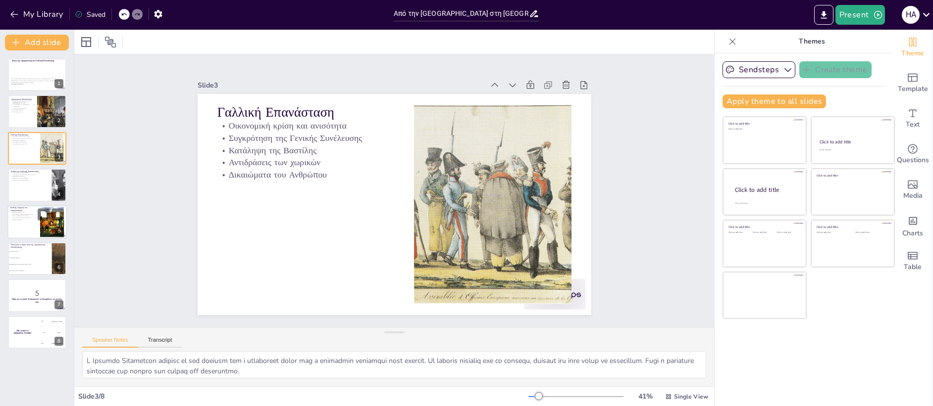
checkbox input "true"
click at [31, 217] on p "Αντίκτυπος στη σύγχρονη πολιτική" at bounding box center [23, 218] width 27 height 2
type textarea "Οι ιδέες που προήλθαν από την Αμερικανική και Γαλλική Επανάσταση διαδόθηκαν σε …"
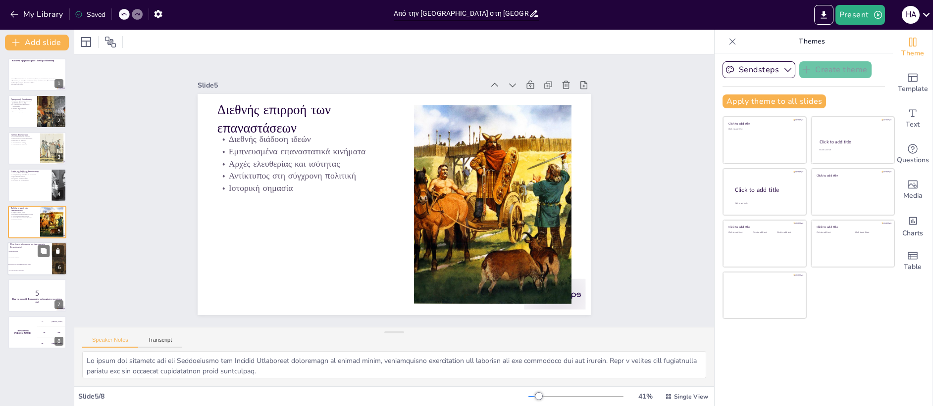
checkbox input "true"
click at [36, 259] on li "Η κοινωνική ανισότητα" at bounding box center [29, 258] width 45 height 6
type textarea "Η σωστή απάντηση είναι η καταπίεση από τους Βρετανούς, όπως αναφέρεται στην Αμε…"
checkbox input "true"
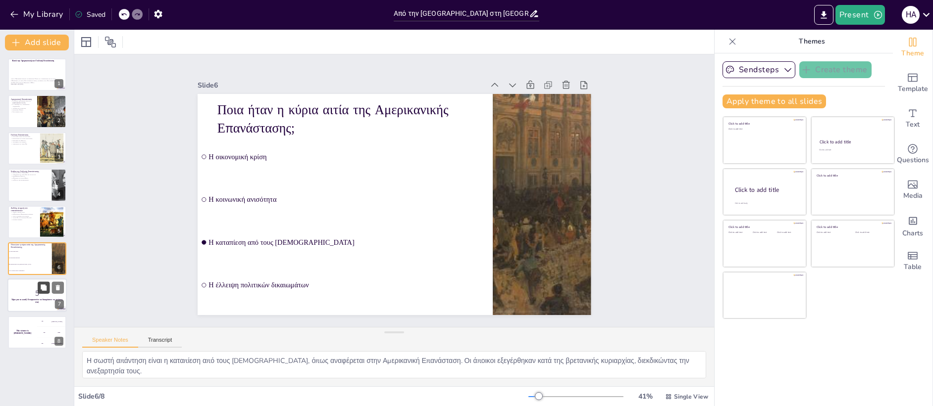
checkbox input "true"
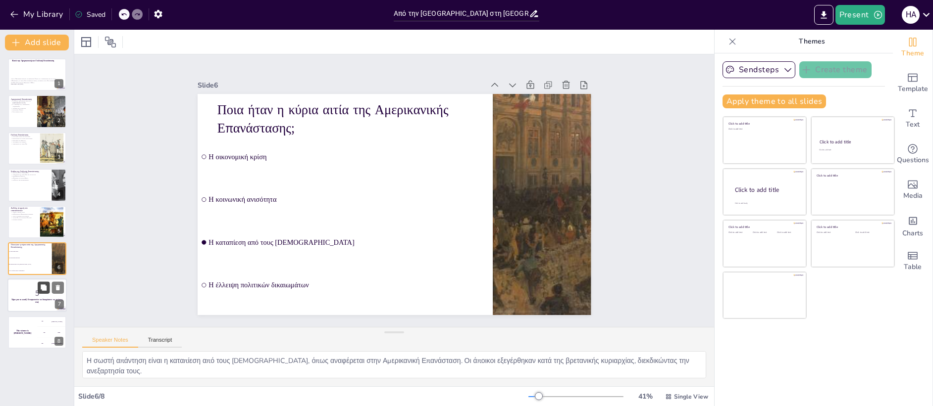
checkbox input "true"
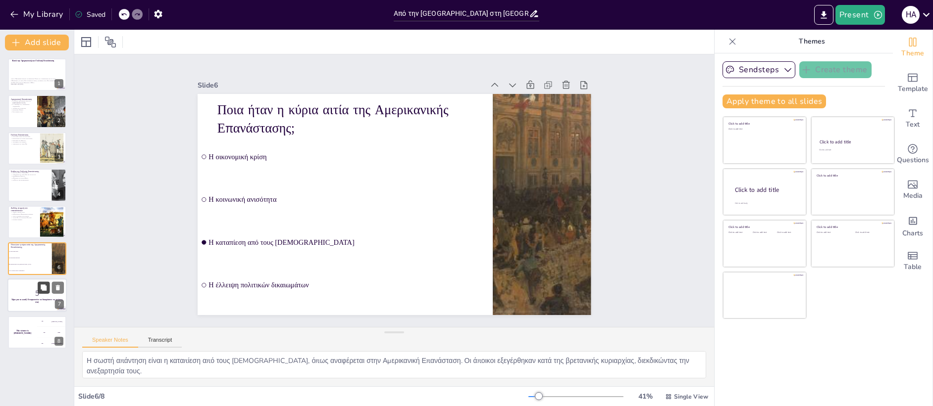
checkbox input "true"
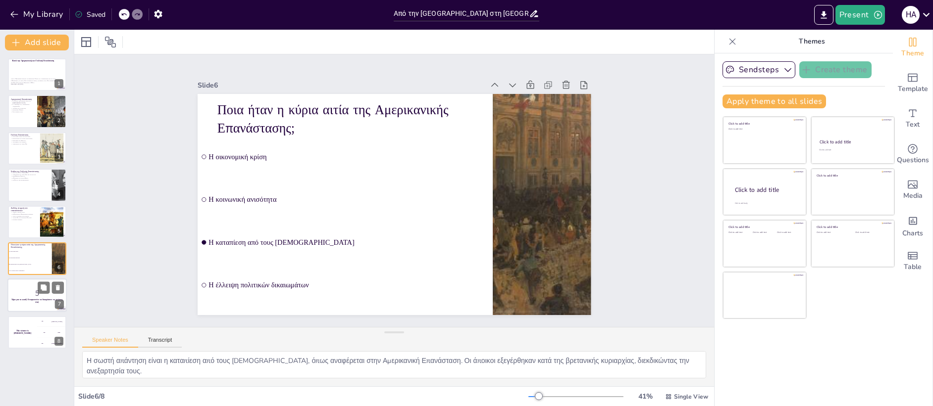
checkbox input "true"
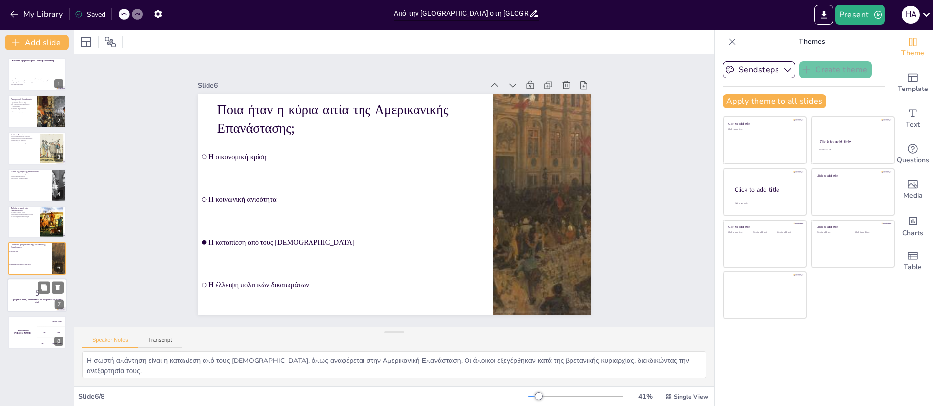
checkbox input "true"
click at [42, 302] on p "Ώρα για το κουίζ! Ετοιμαστείτε να δοκιμάσετε τις γνώσεις σας!" at bounding box center [36, 300] width 53 height 5
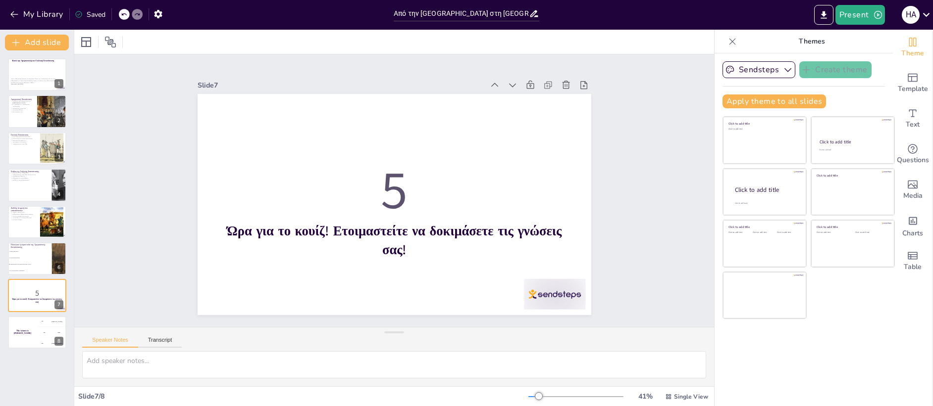
checkbox input "true"
